Goal: Entertainment & Leisure: Consume media (video, audio)

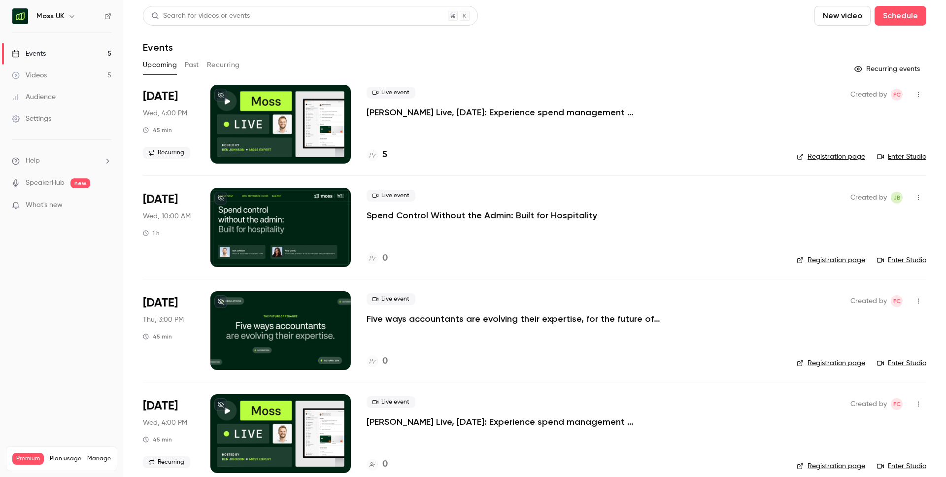
click at [73, 17] on icon "button" at bounding box center [72, 16] width 8 height 8
click at [72, 93] on span "Switch channel" at bounding box center [61, 90] width 50 height 10
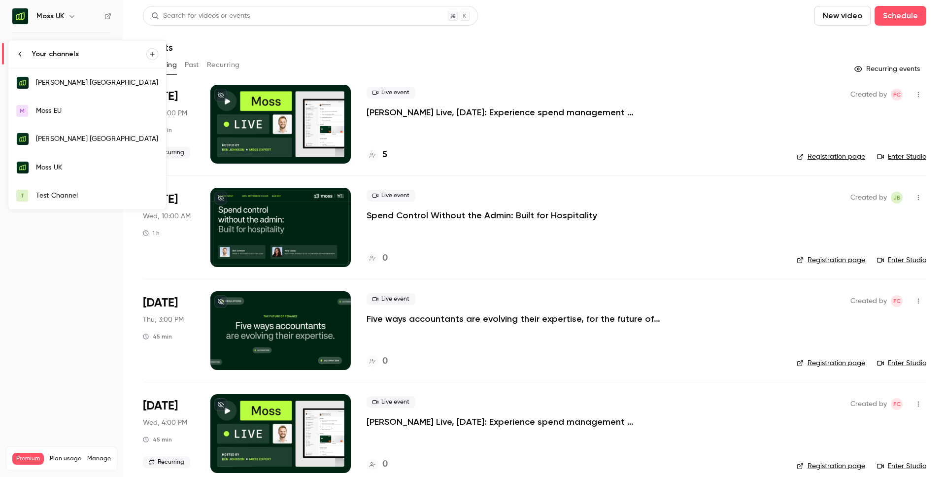
click at [65, 199] on div "Test Channel" at bounding box center [97, 196] width 122 height 10
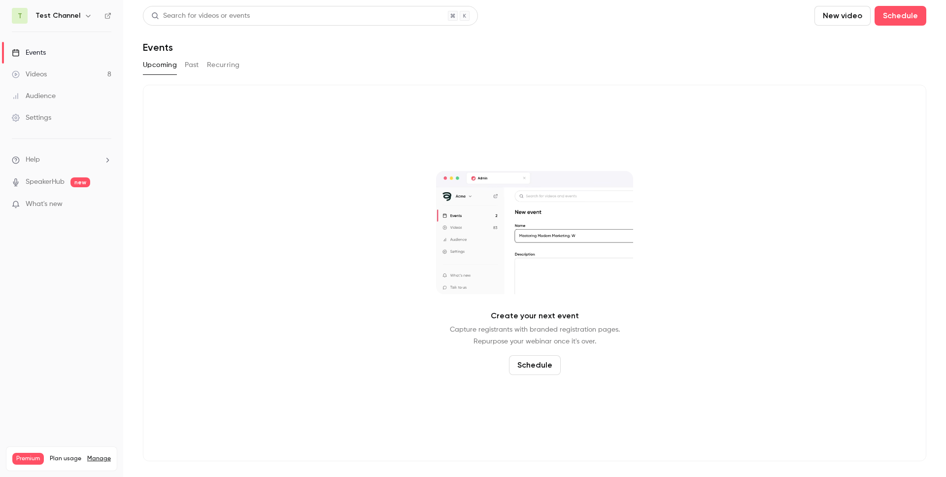
click at [48, 75] on link "Videos 8" at bounding box center [61, 75] width 123 height 22
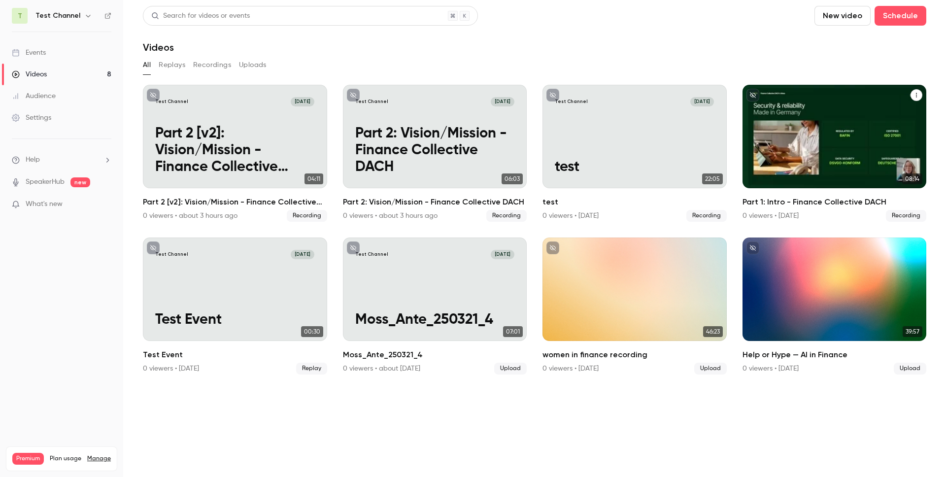
click at [820, 202] on h2 "Part 1: Intro - Finance Collective DACH" at bounding box center [834, 202] width 184 height 12
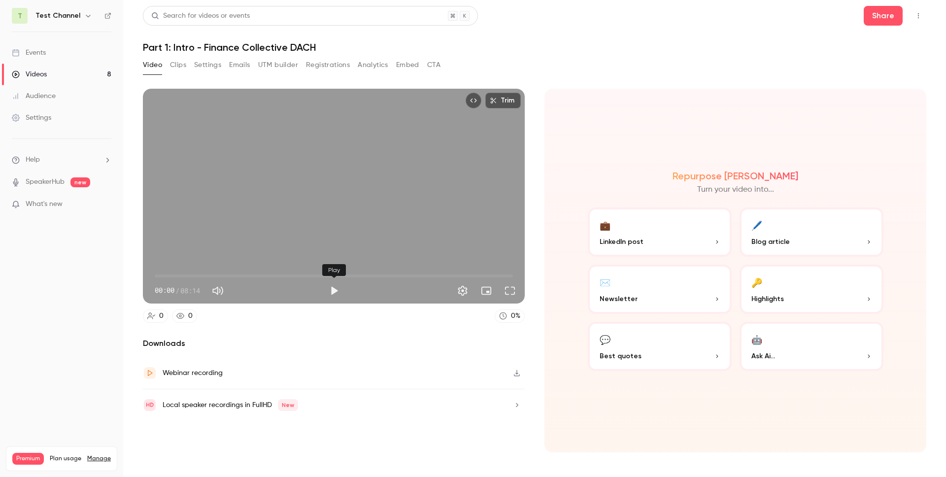
click at [333, 292] on button "Play" at bounding box center [334, 291] width 20 height 20
type input "***"
click at [332, 292] on button "Play" at bounding box center [334, 291] width 20 height 20
click at [506, 276] on span "00:02" at bounding box center [334, 276] width 358 height 16
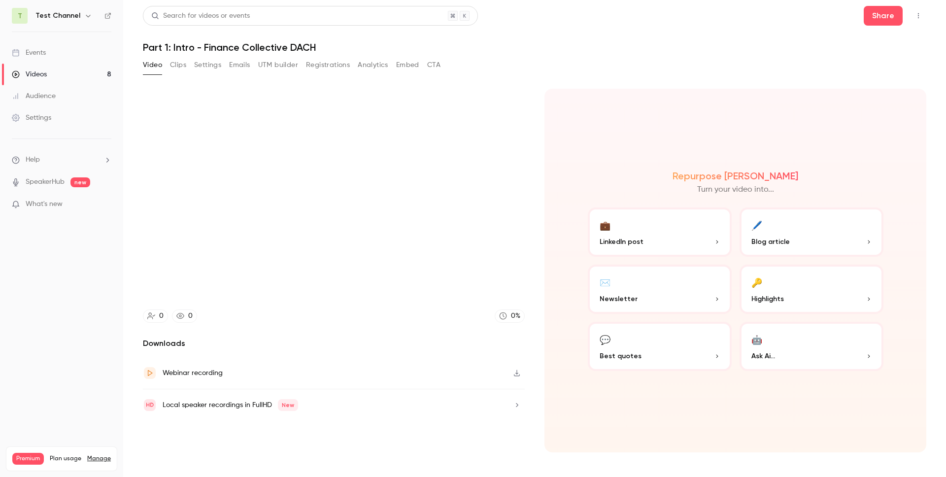
type input "*****"
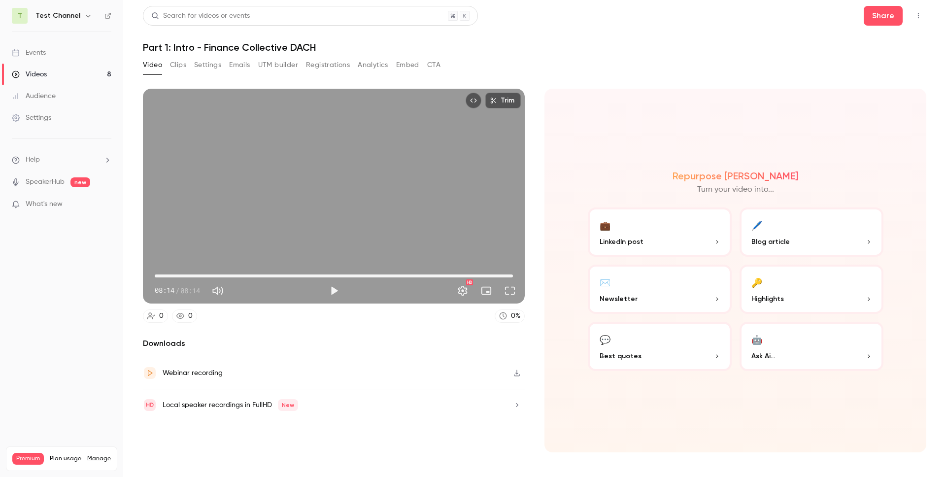
click at [519, 372] on icon "button" at bounding box center [517, 372] width 8 height 7
